Goal: Task Accomplishment & Management: Complete application form

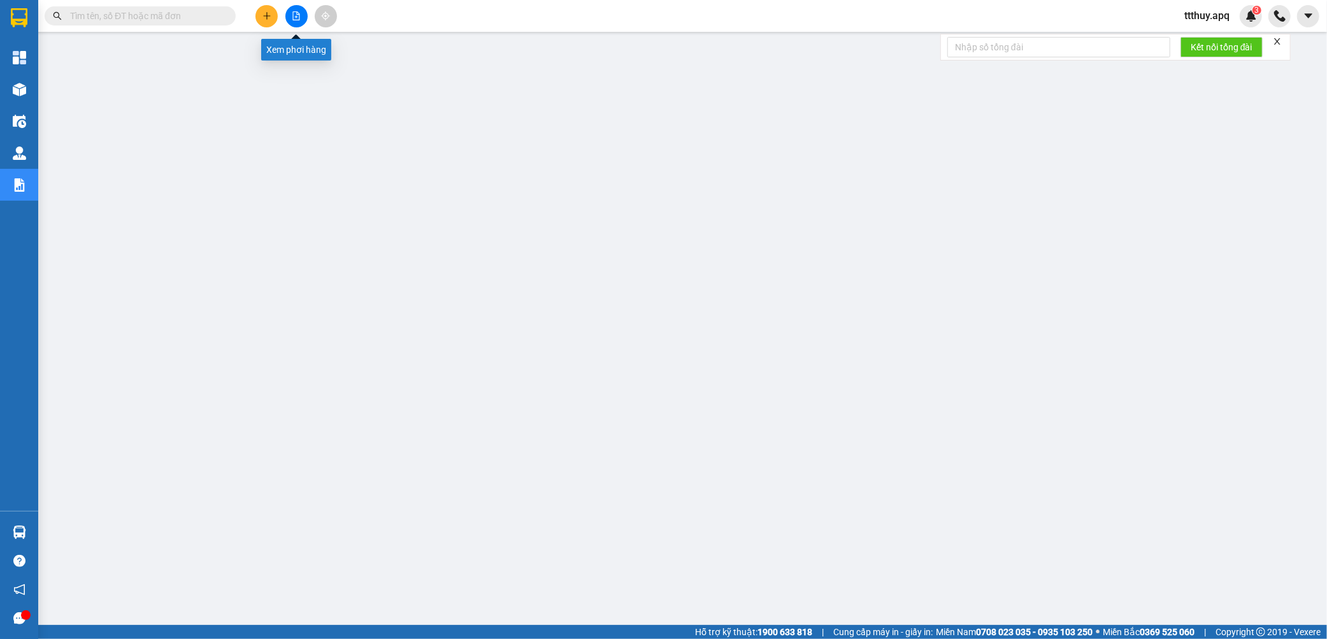
click at [301, 16] on button at bounding box center [296, 16] width 22 height 22
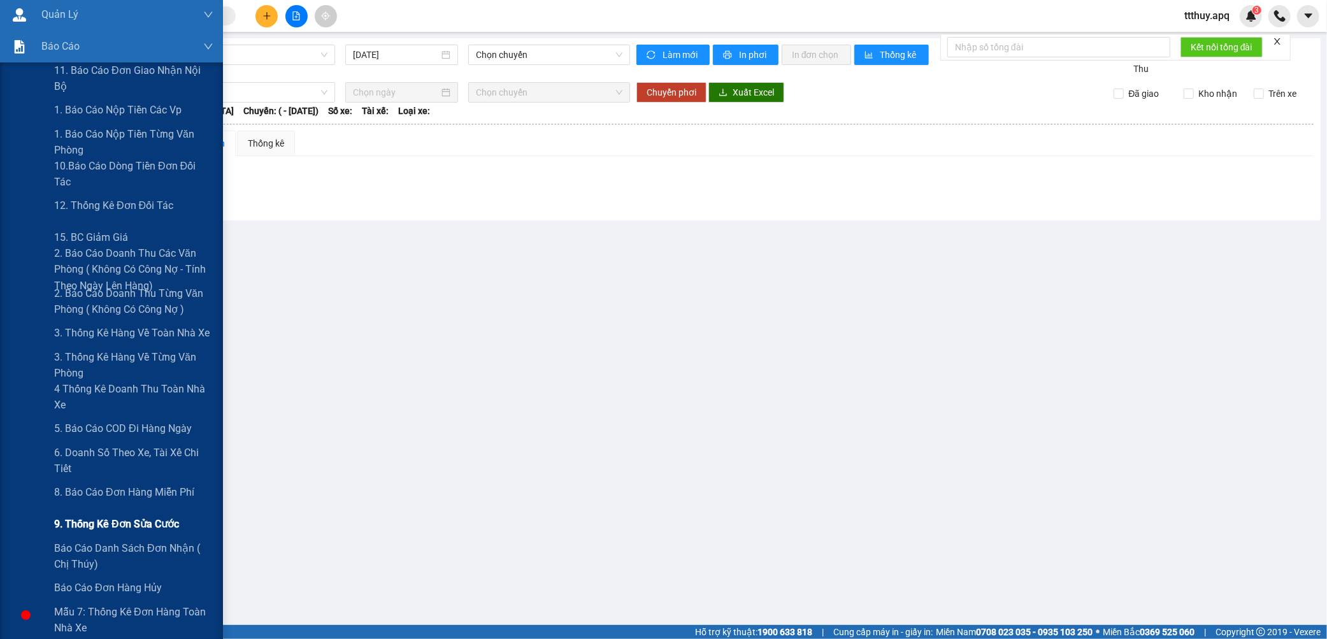
scroll to position [141, 0]
click at [100, 456] on span "6. Doanh số theo xe, tài xế chi tiết" at bounding box center [133, 458] width 159 height 32
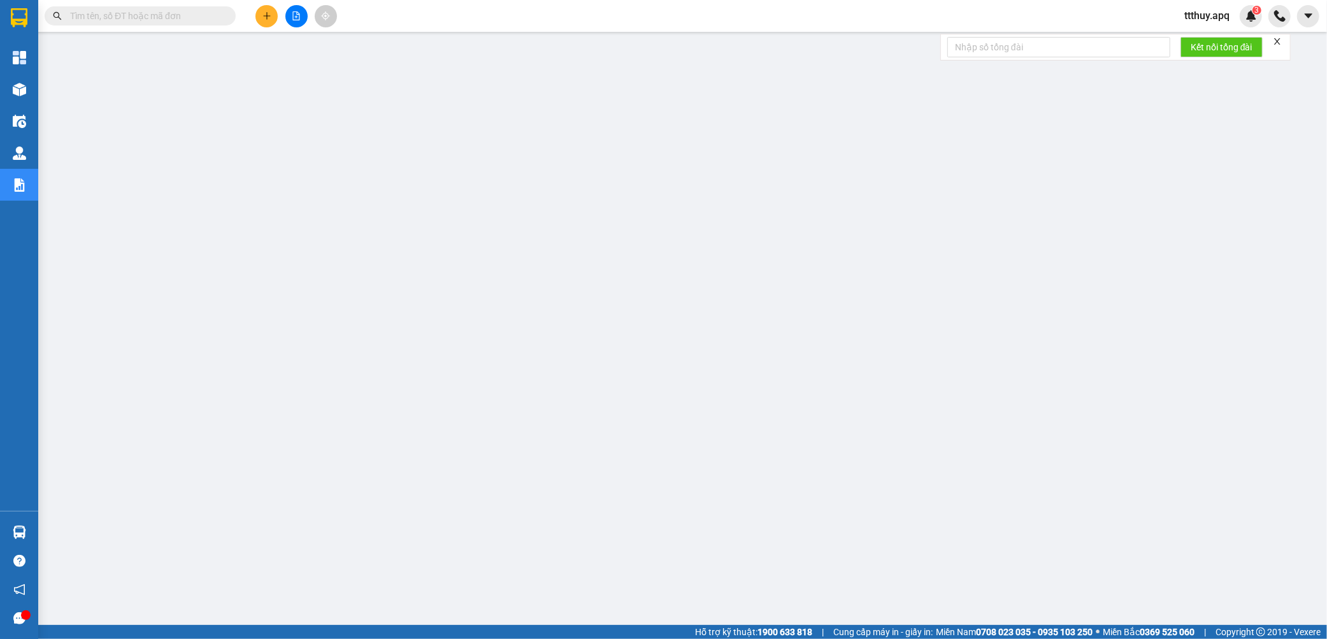
click at [302, 8] on button at bounding box center [296, 16] width 22 height 22
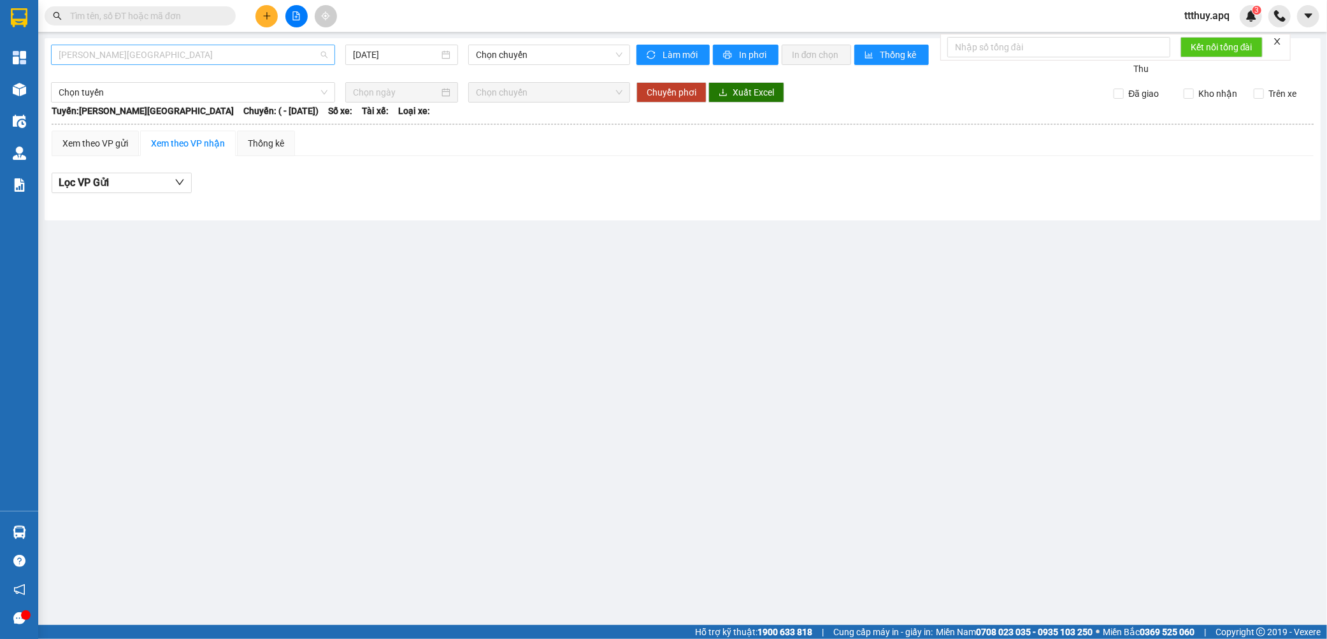
click at [217, 53] on span "[PERSON_NAME][GEOGRAPHIC_DATA]" at bounding box center [193, 54] width 269 height 19
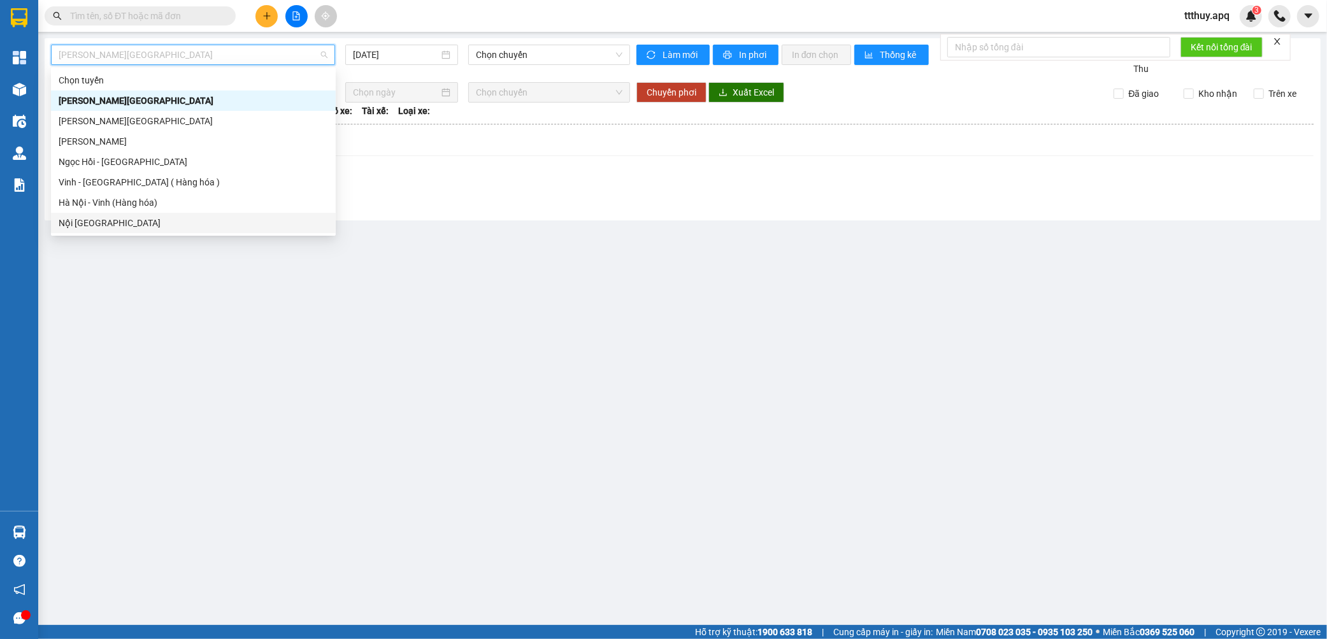
click at [154, 221] on div "Nội [GEOGRAPHIC_DATA]" at bounding box center [194, 223] width 270 height 14
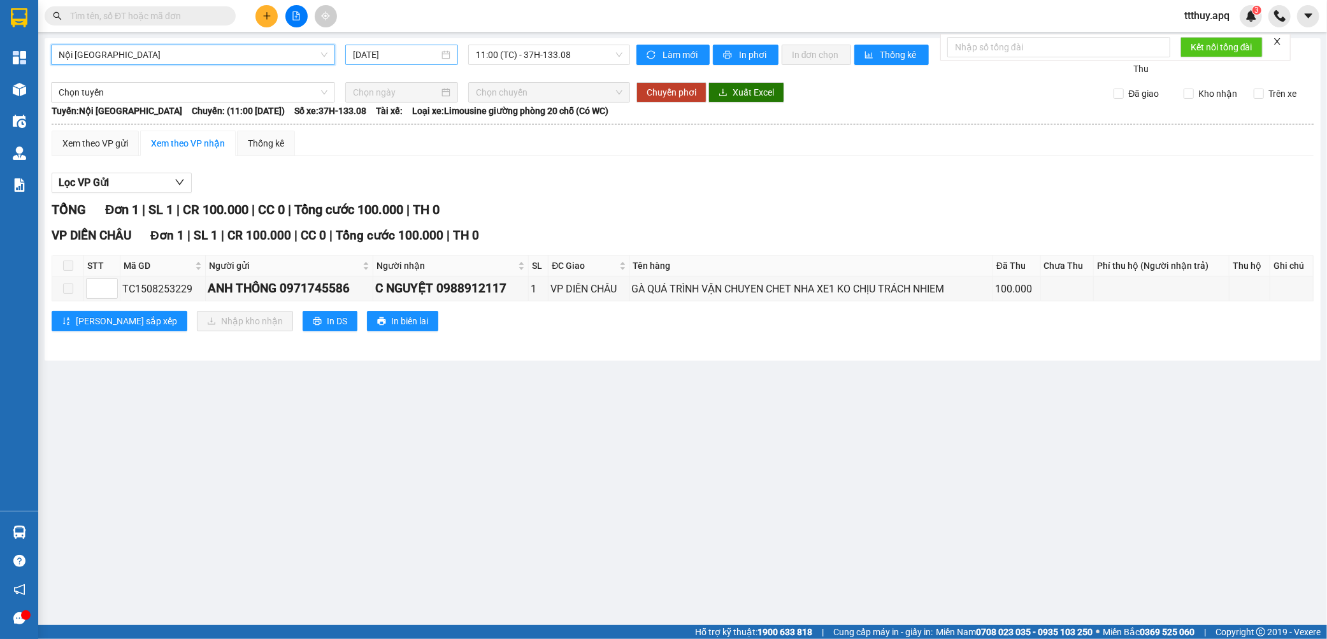
click at [403, 49] on input "[DATE]" at bounding box center [396, 55] width 86 height 14
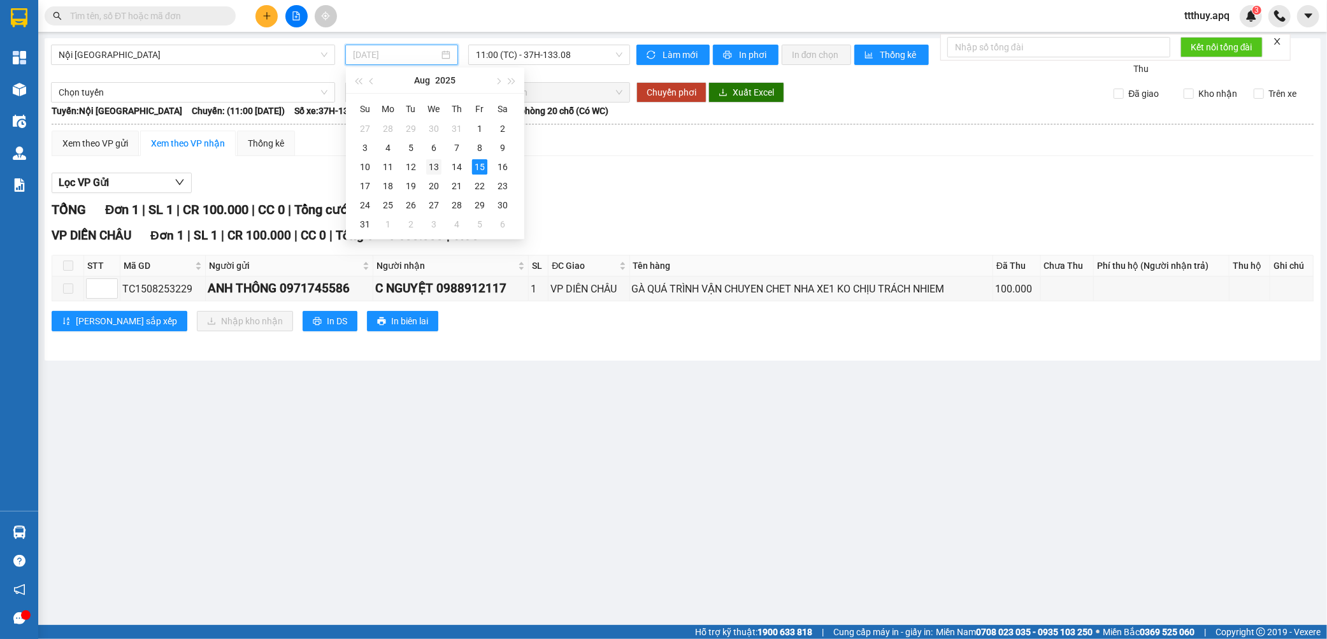
click at [433, 166] on div "13" at bounding box center [433, 166] width 15 height 15
type input "[DATE]"
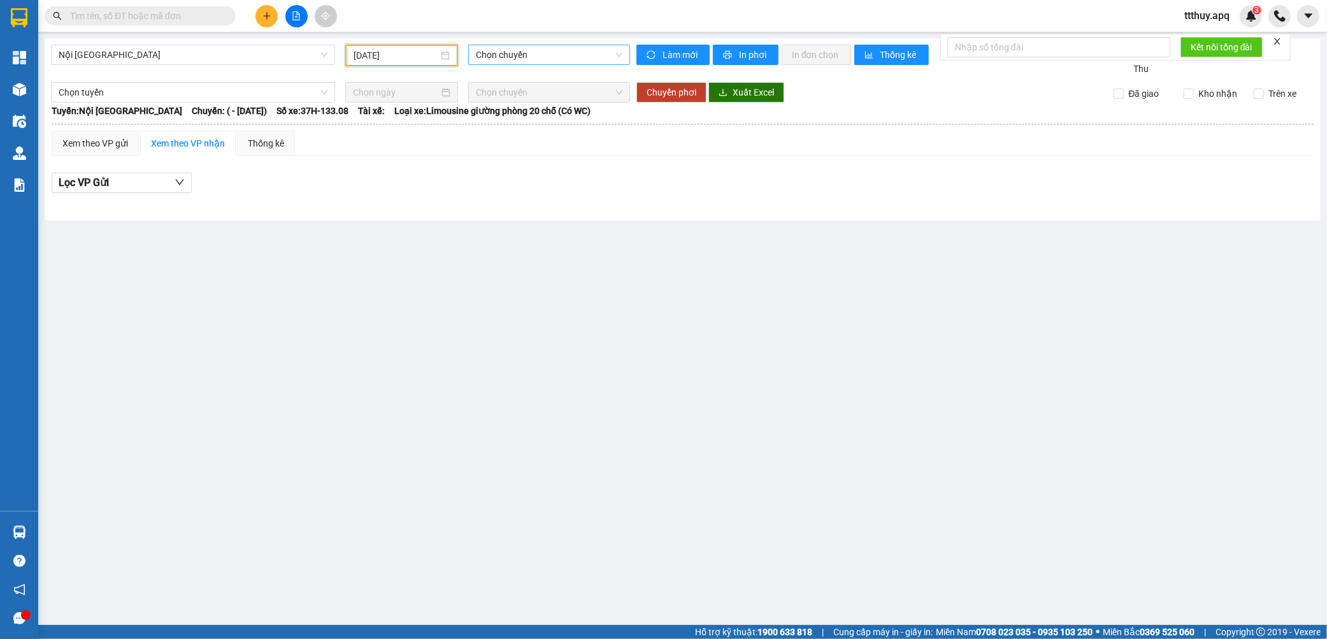
click at [519, 61] on span "Chọn chuyến" at bounding box center [549, 54] width 147 height 19
click at [438, 171] on div "Lọc VP Gửi" at bounding box center [683, 186] width 1262 height 41
click at [168, 60] on span "Nội [GEOGRAPHIC_DATA]" at bounding box center [193, 54] width 269 height 19
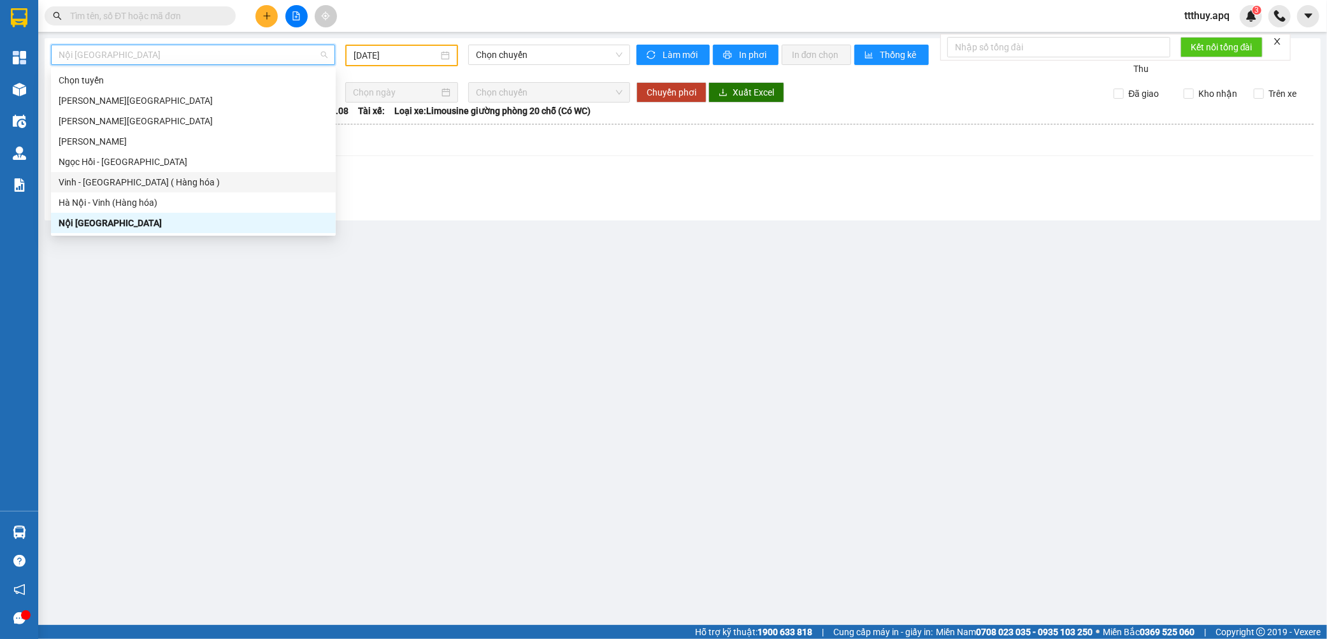
click at [119, 179] on div "Vinh - [GEOGRAPHIC_DATA] ( Hàng hóa )" at bounding box center [194, 182] width 270 height 14
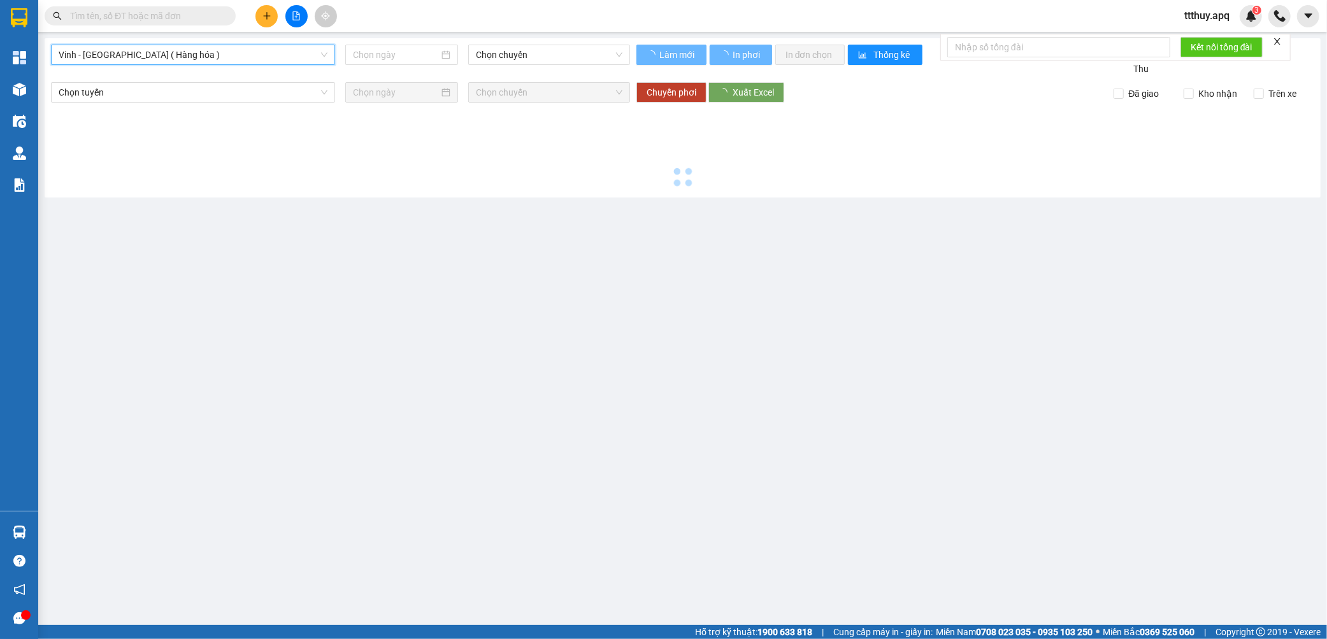
type input "[DATE]"
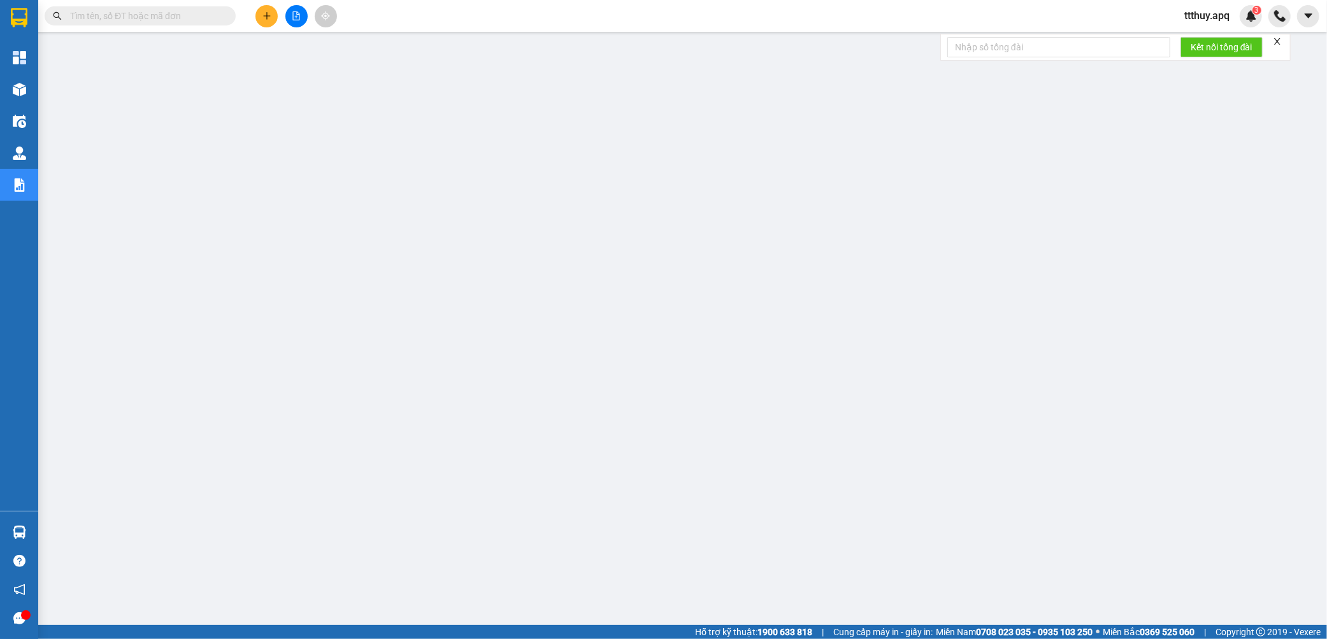
click at [180, 15] on input "text" at bounding box center [145, 16] width 150 height 14
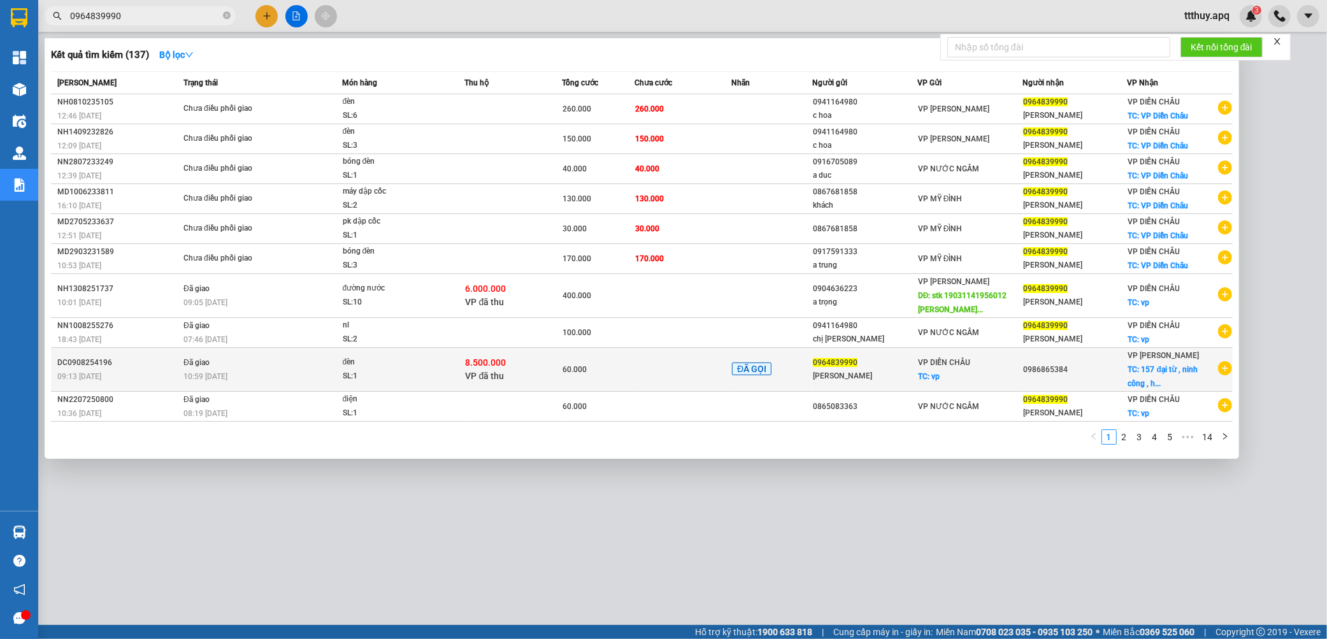
type input "0964839990"
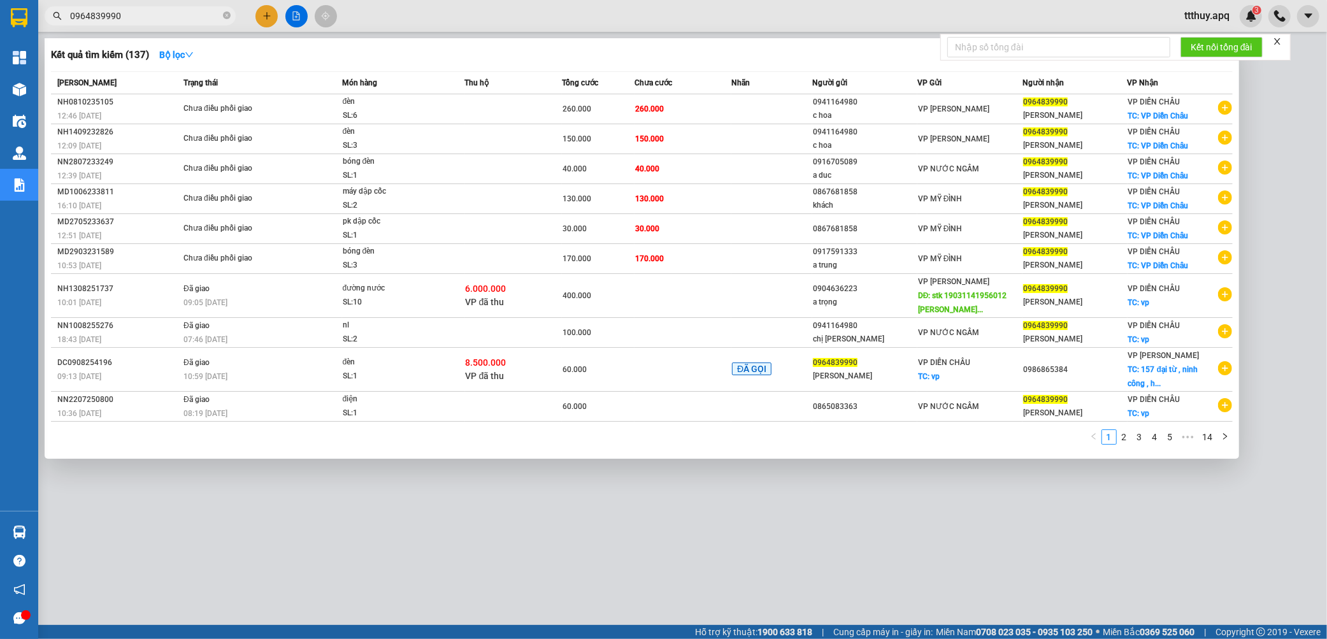
click at [436, 381] on div "SL: 1" at bounding box center [391, 377] width 96 height 14
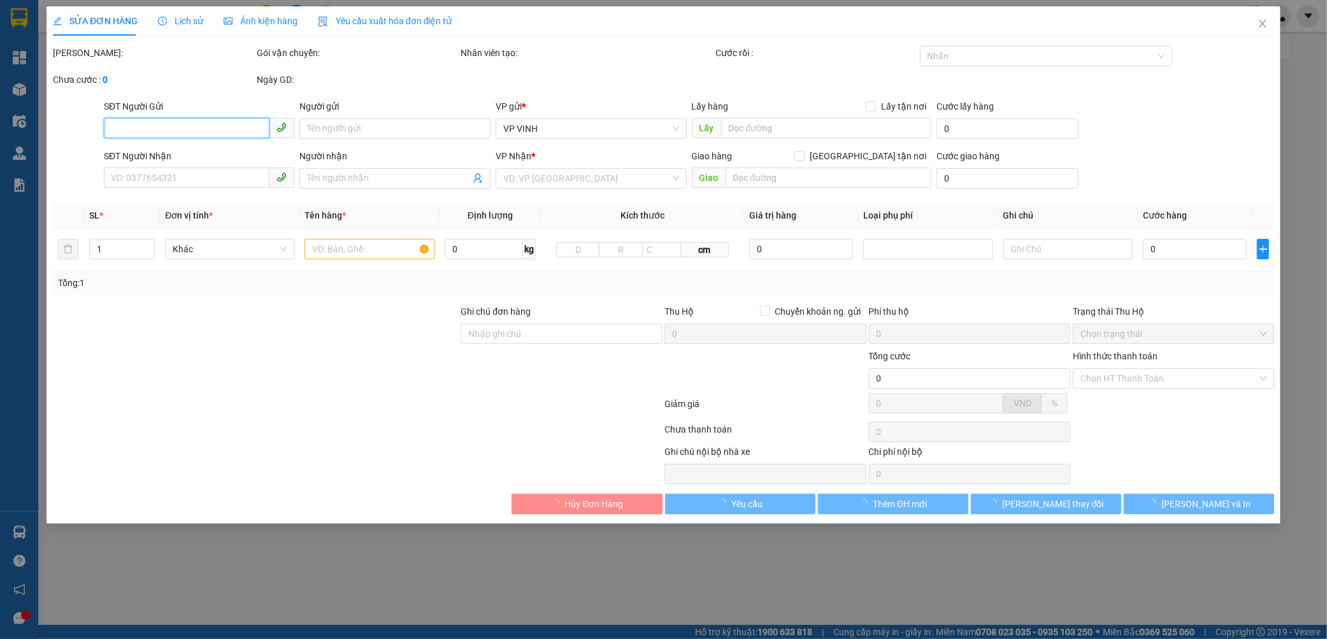
type input "0964839990"
type input "xuân lộc"
checkbox input "true"
type input "vp"
type input "0986865384"
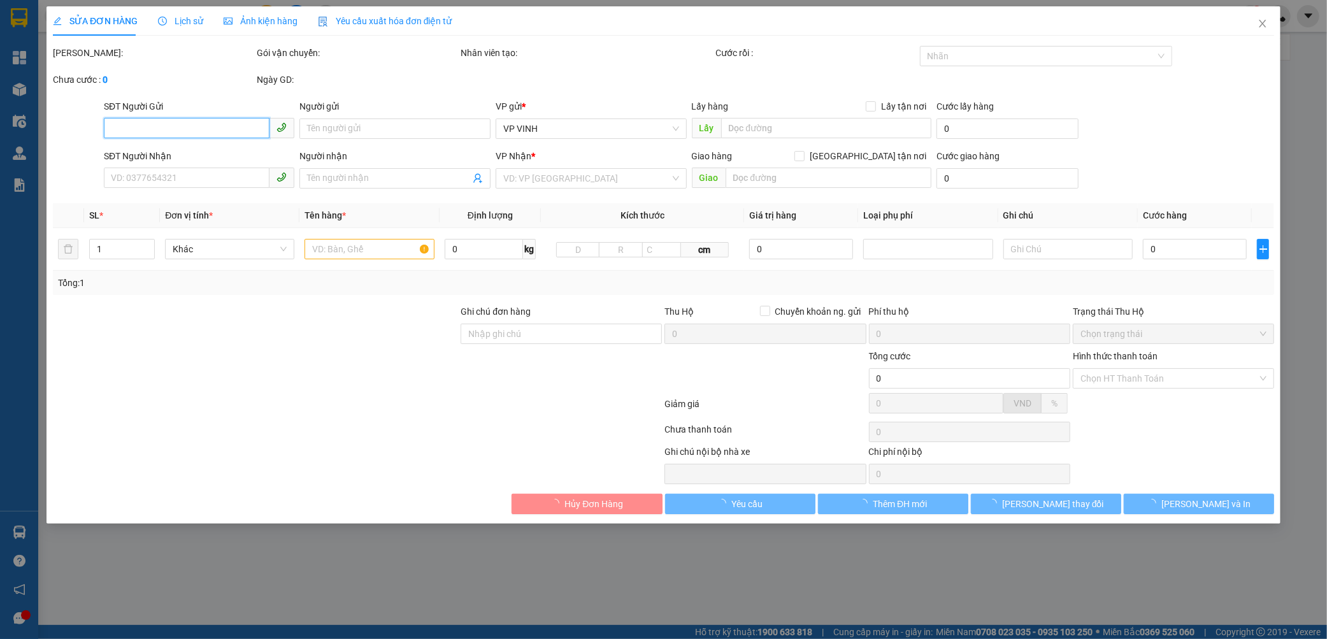
checkbox input "true"
type input "157 đại từ , ninh công , hà nội"
type input "8.500.000"
type input "45.000"
type input "60.000"
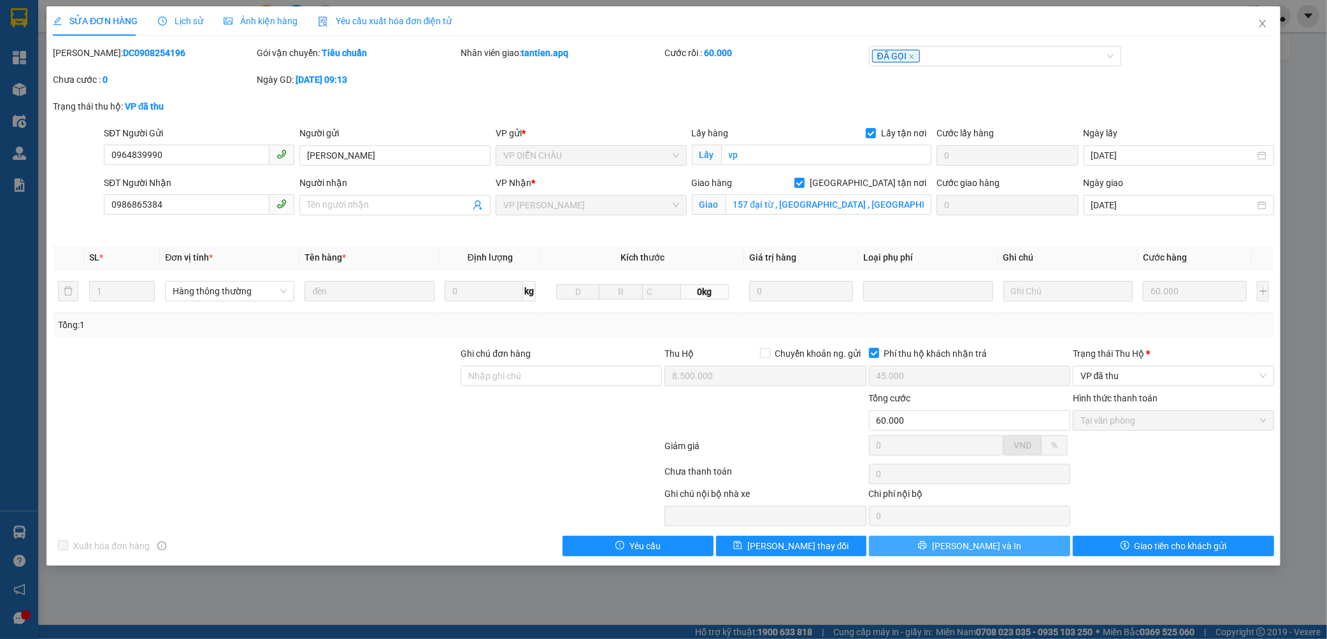
click at [994, 551] on span "Lưu và In" at bounding box center [976, 546] width 89 height 14
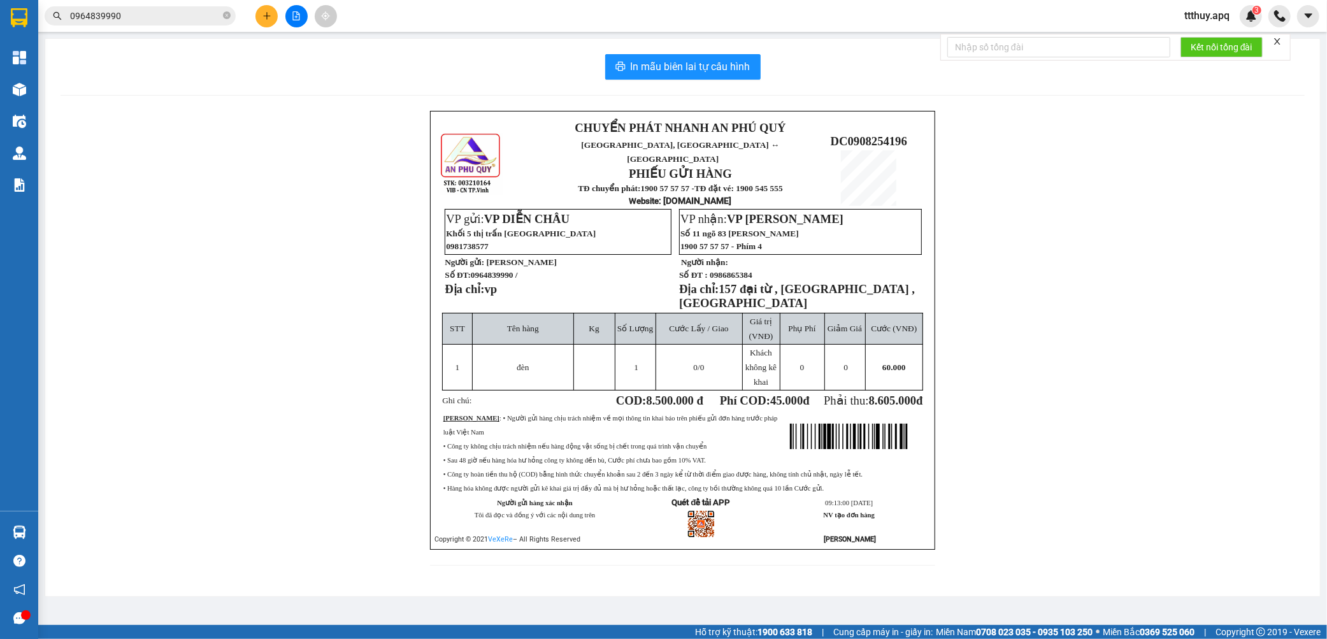
click at [173, 9] on input "0964839990" at bounding box center [145, 16] width 150 height 14
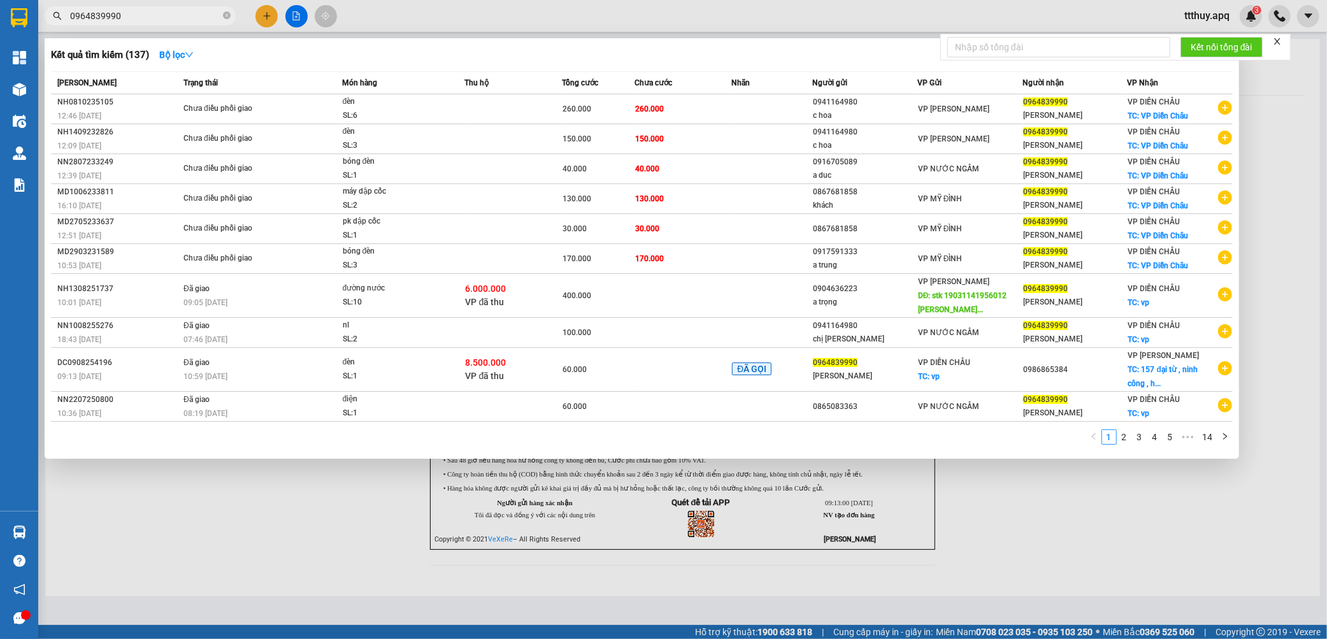
click at [347, 557] on div at bounding box center [663, 319] width 1327 height 639
